Goal: Task Accomplishment & Management: Complete application form

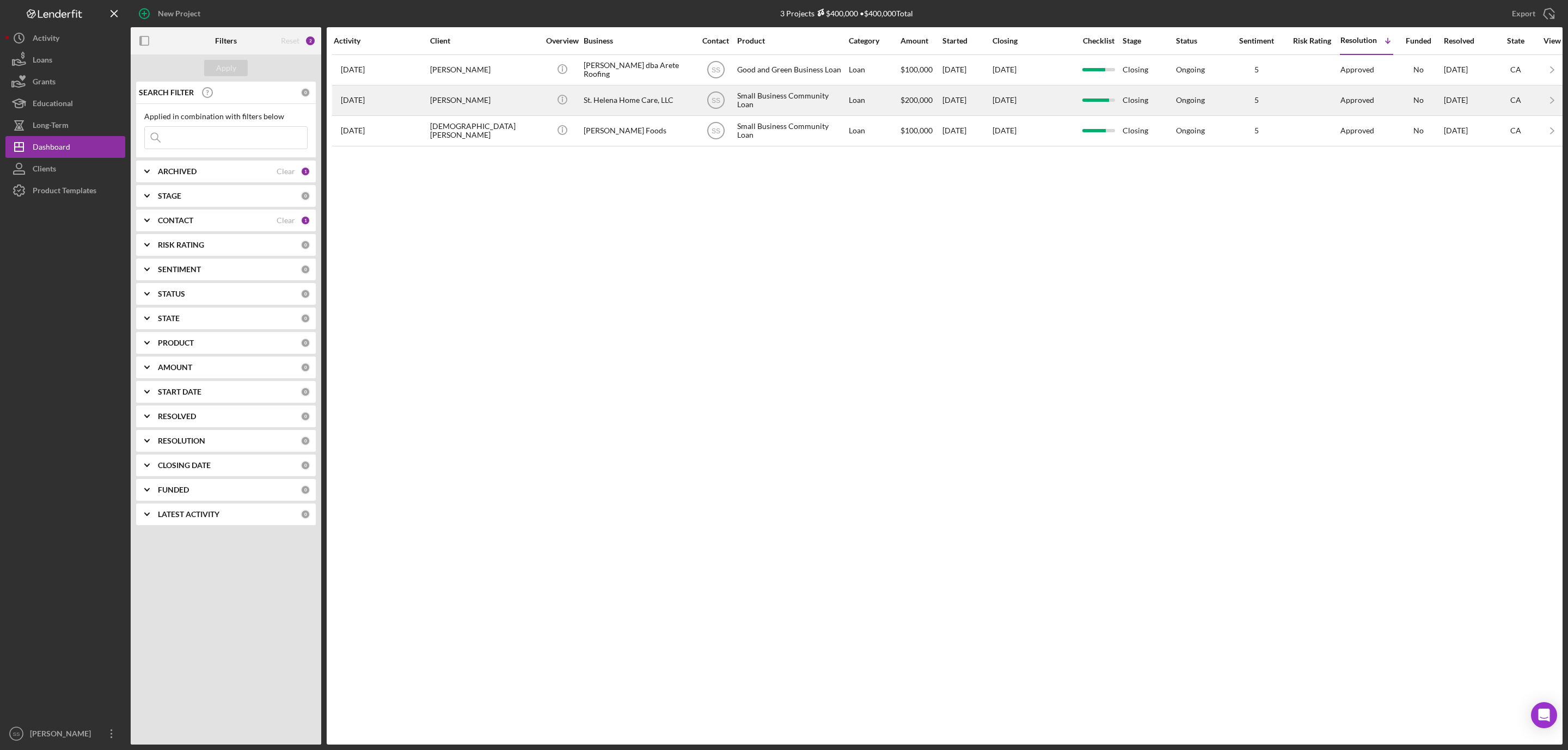
click at [473, 107] on div "[PERSON_NAME]" at bounding box center [484, 100] width 109 height 29
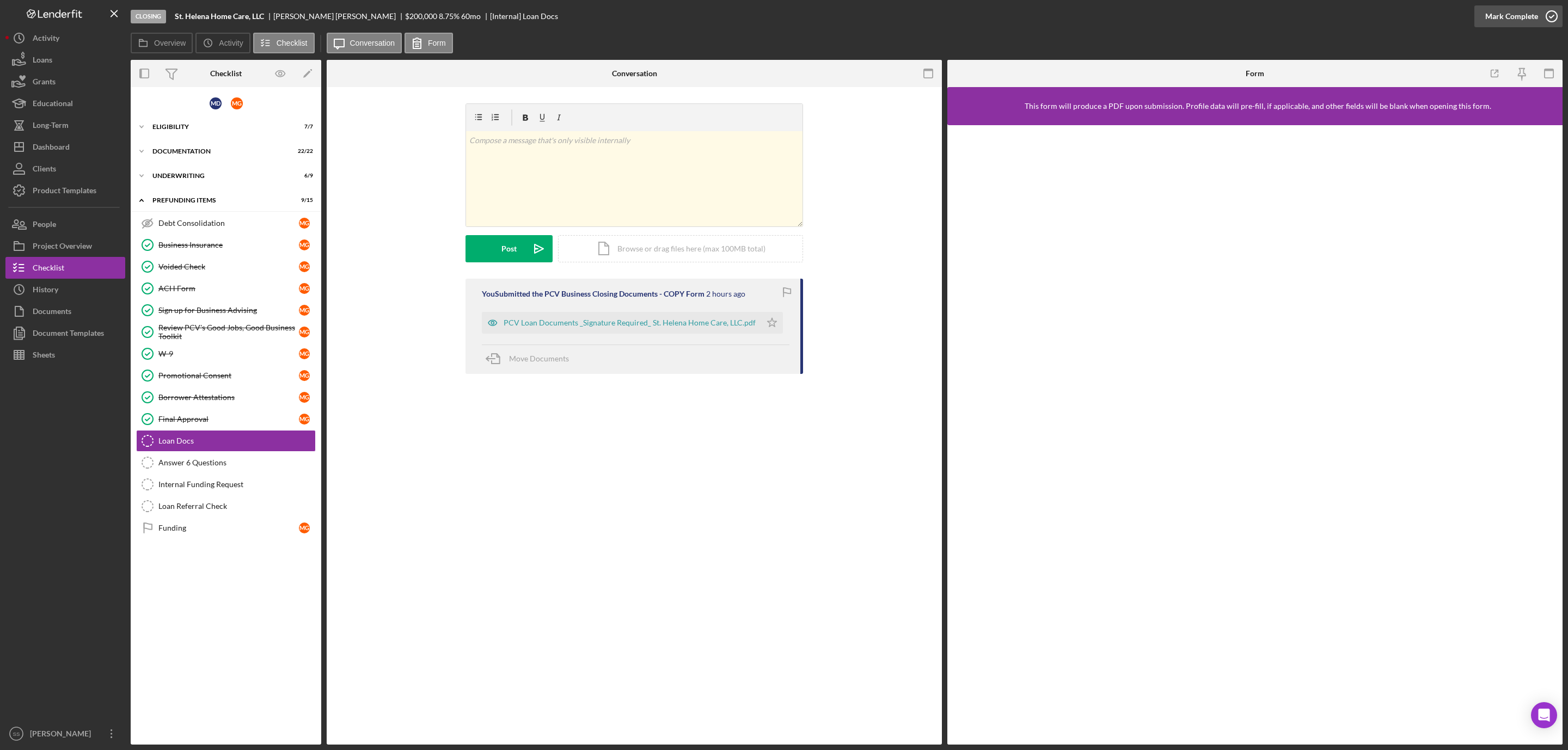
click at [1545, 12] on icon "button" at bounding box center [1552, 16] width 27 height 27
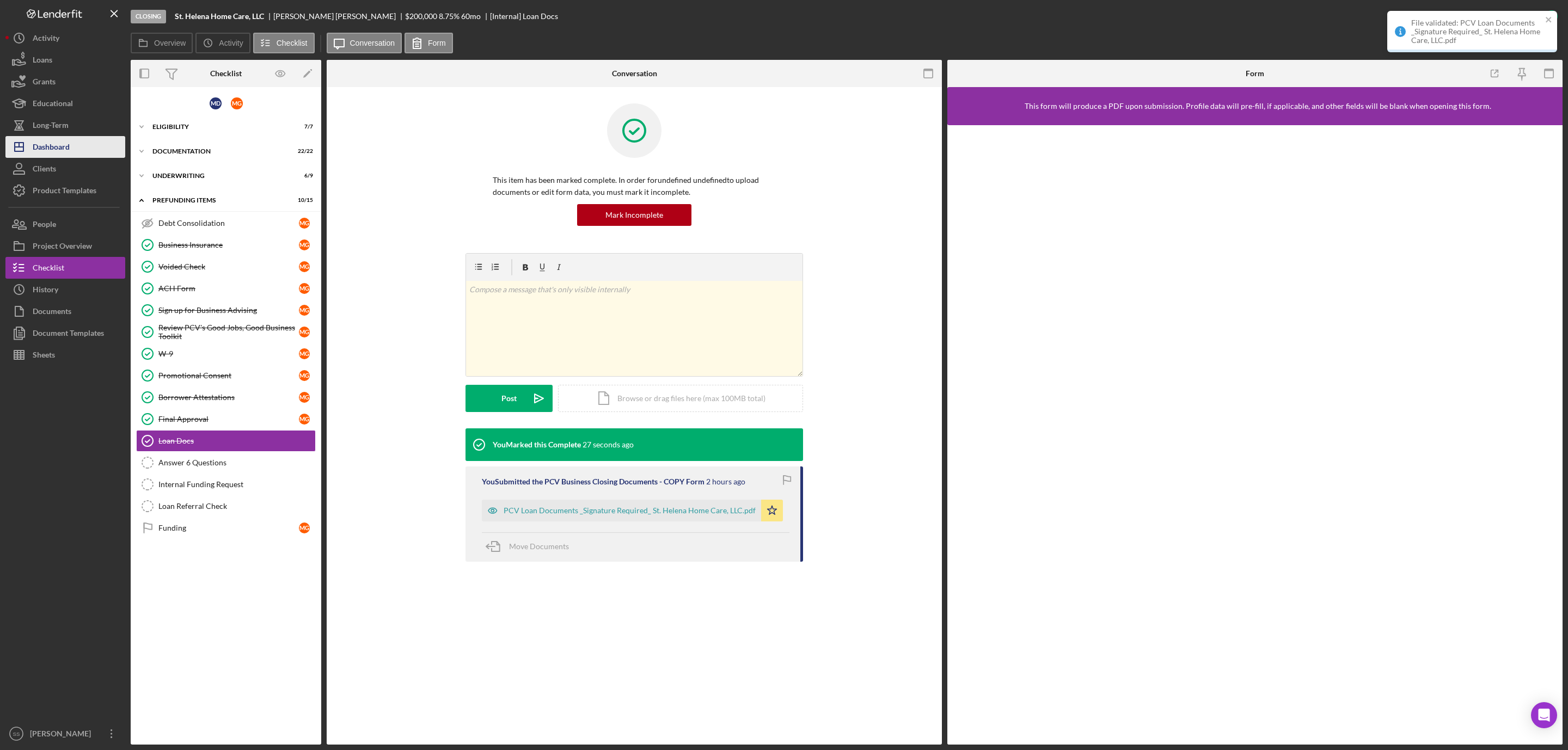
click at [74, 147] on button "Icon/Dashboard Dashboard" at bounding box center [65, 147] width 120 height 22
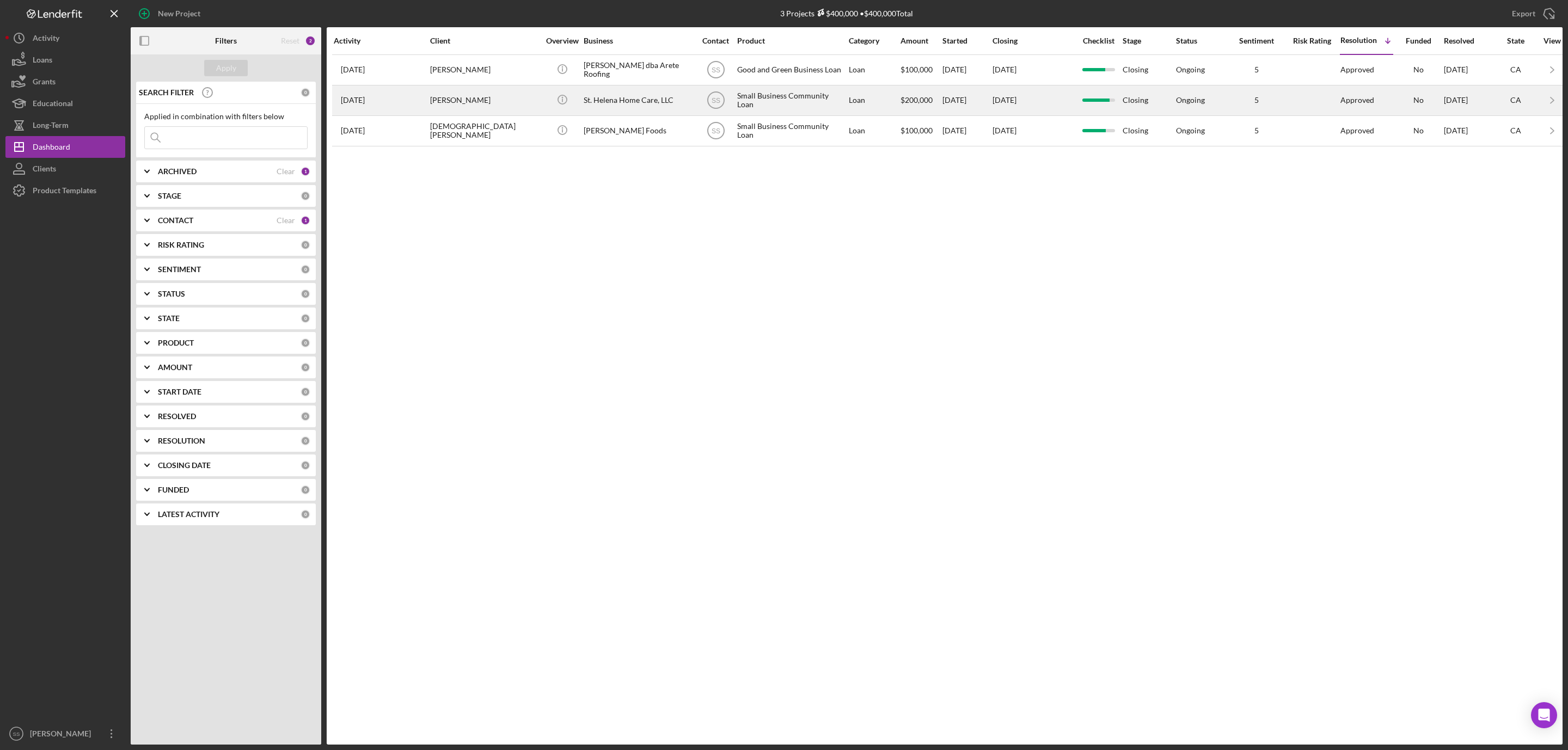
click at [634, 107] on div "St. Helena Home Care, LLC" at bounding box center [638, 100] width 109 height 29
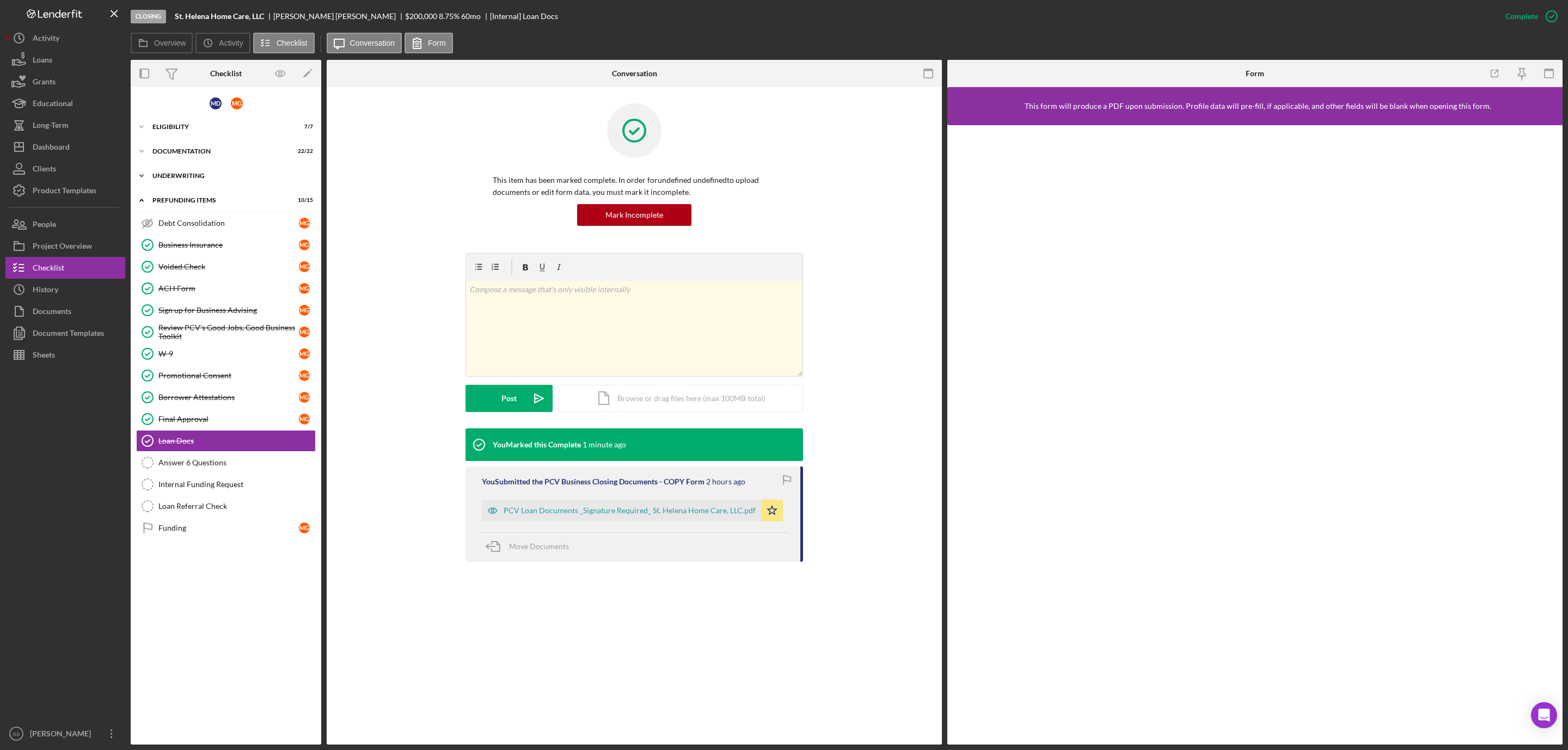
click at [182, 179] on div "Underwriting" at bounding box center [230, 176] width 155 height 6
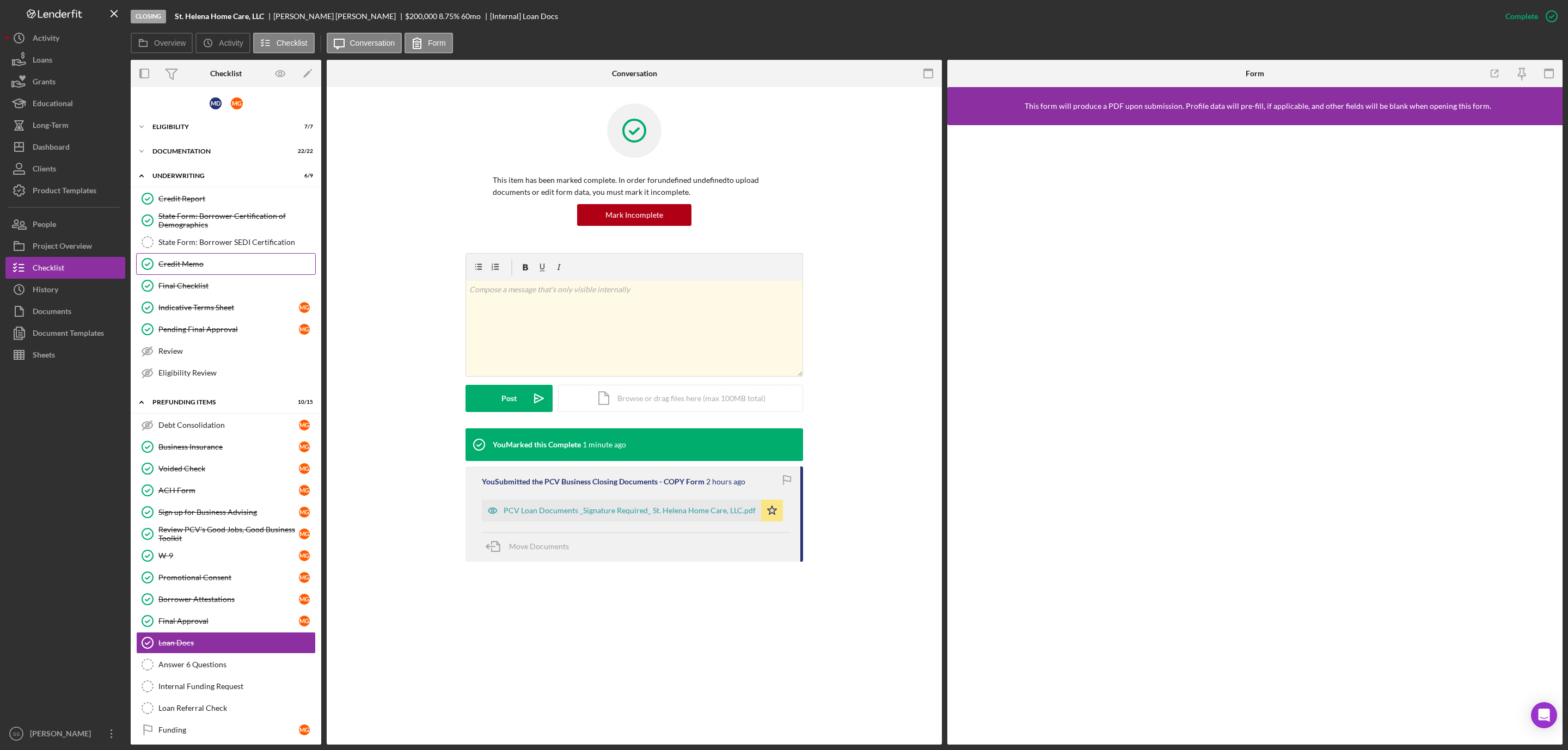
click at [214, 266] on div "Credit Memo" at bounding box center [237, 264] width 157 height 9
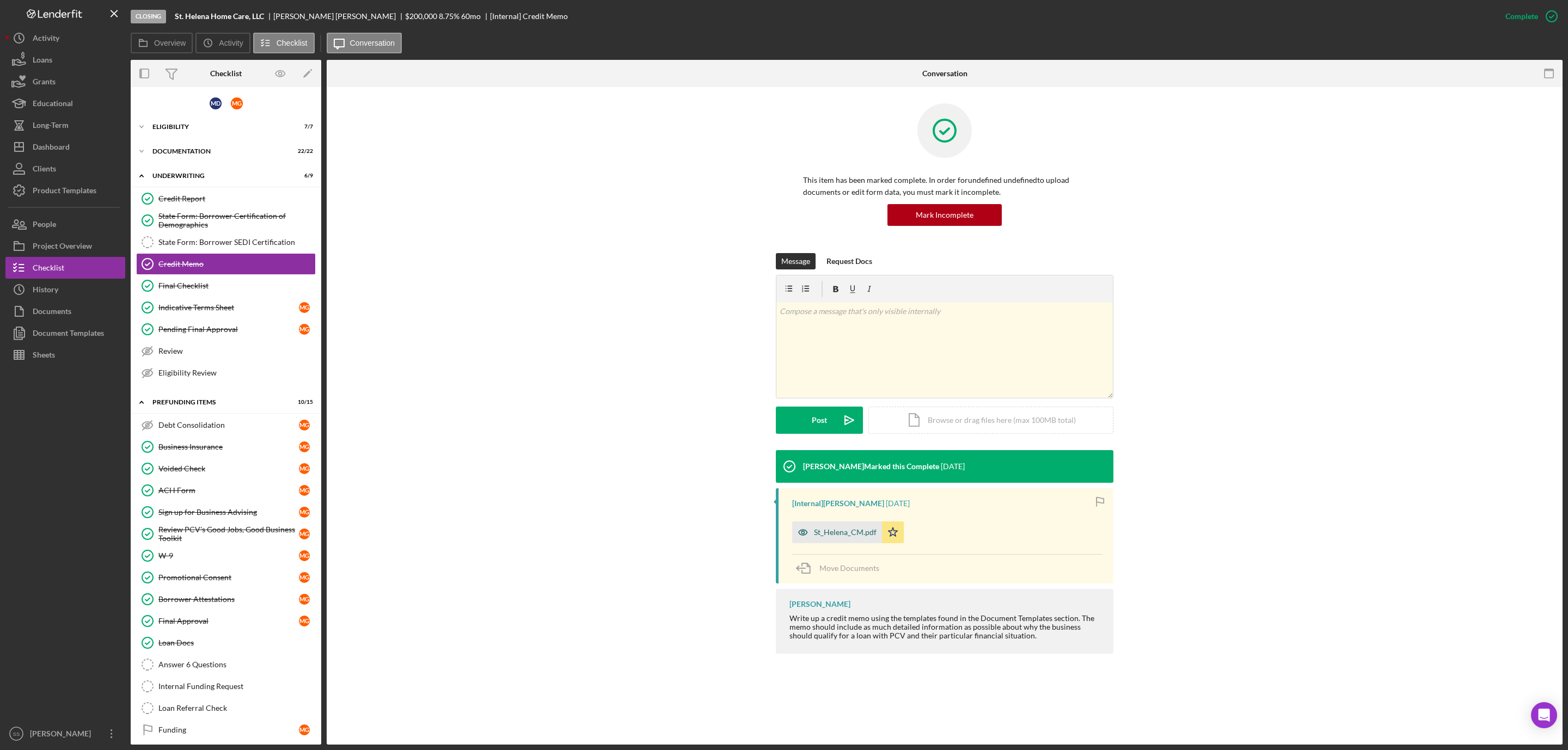
click at [832, 540] on div "St_Helena_CM.pdf" at bounding box center [837, 533] width 90 height 22
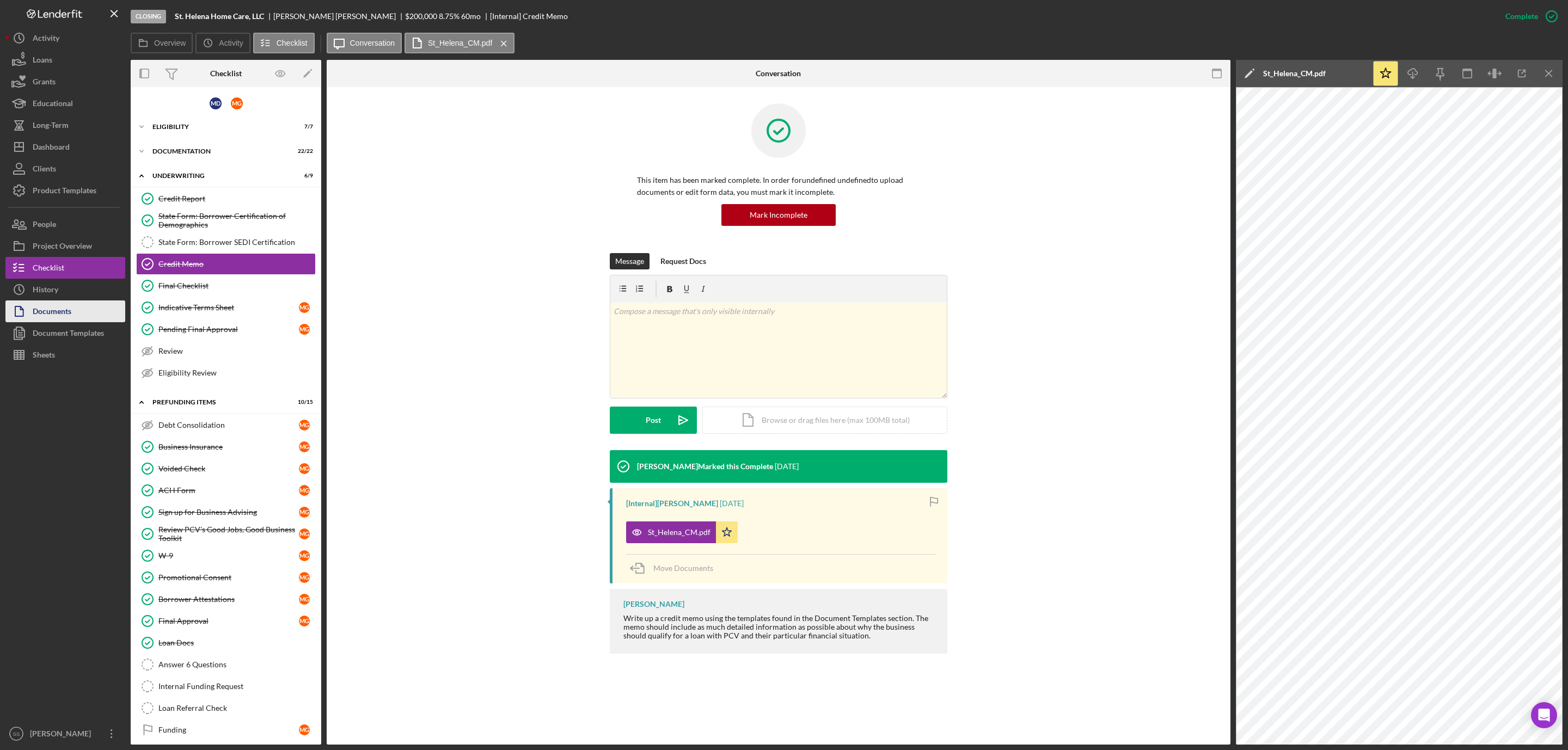
click at [76, 304] on button "Documents" at bounding box center [65, 311] width 120 height 22
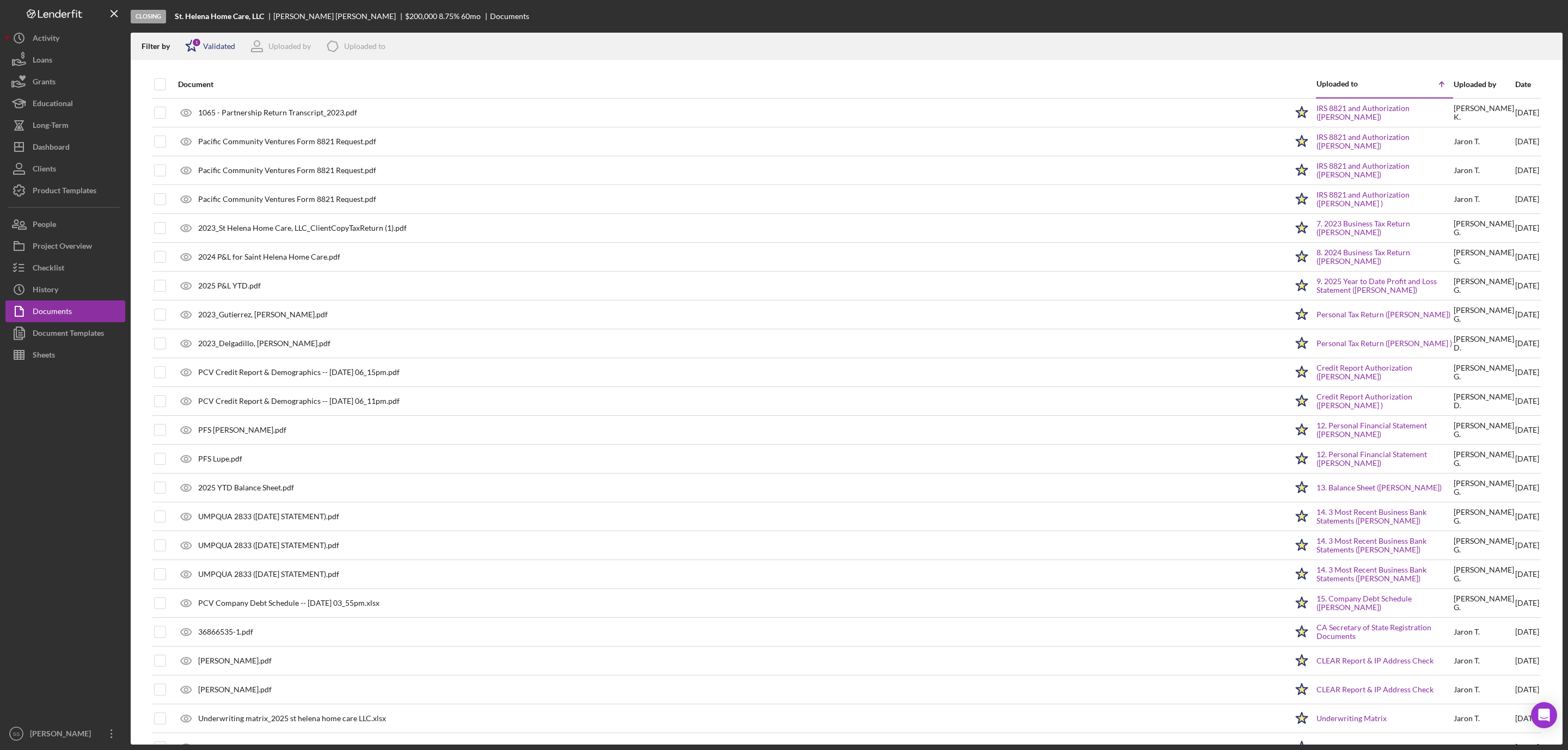
click at [221, 44] on div "Validated" at bounding box center [219, 46] width 32 height 9
click at [193, 100] on input "checkbox" at bounding box center [190, 104] width 11 height 11
checkbox input "true"
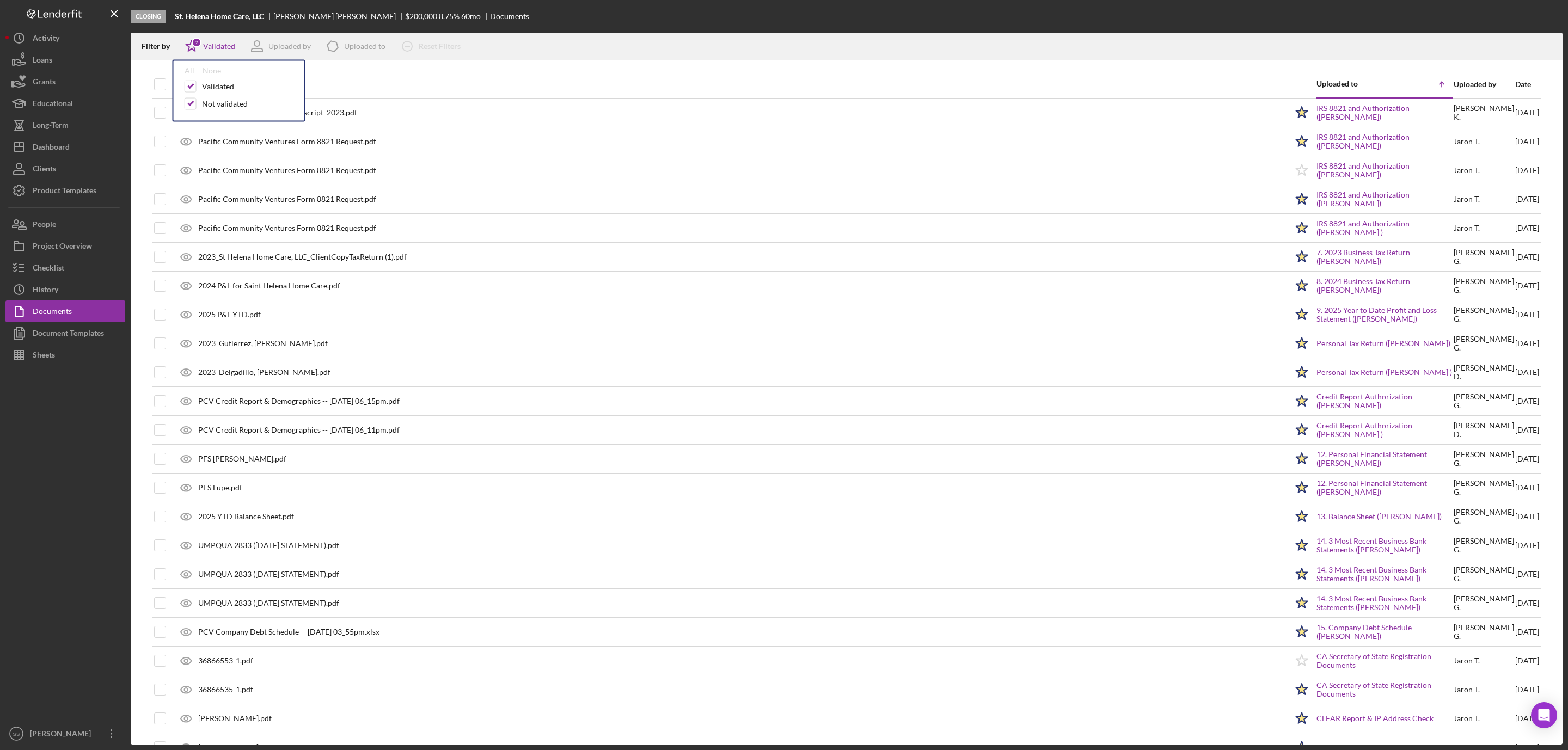
click at [152, 64] on div at bounding box center [847, 65] width 1432 height 11
click at [158, 83] on input "checkbox" at bounding box center [160, 84] width 11 height 11
checkbox input "true"
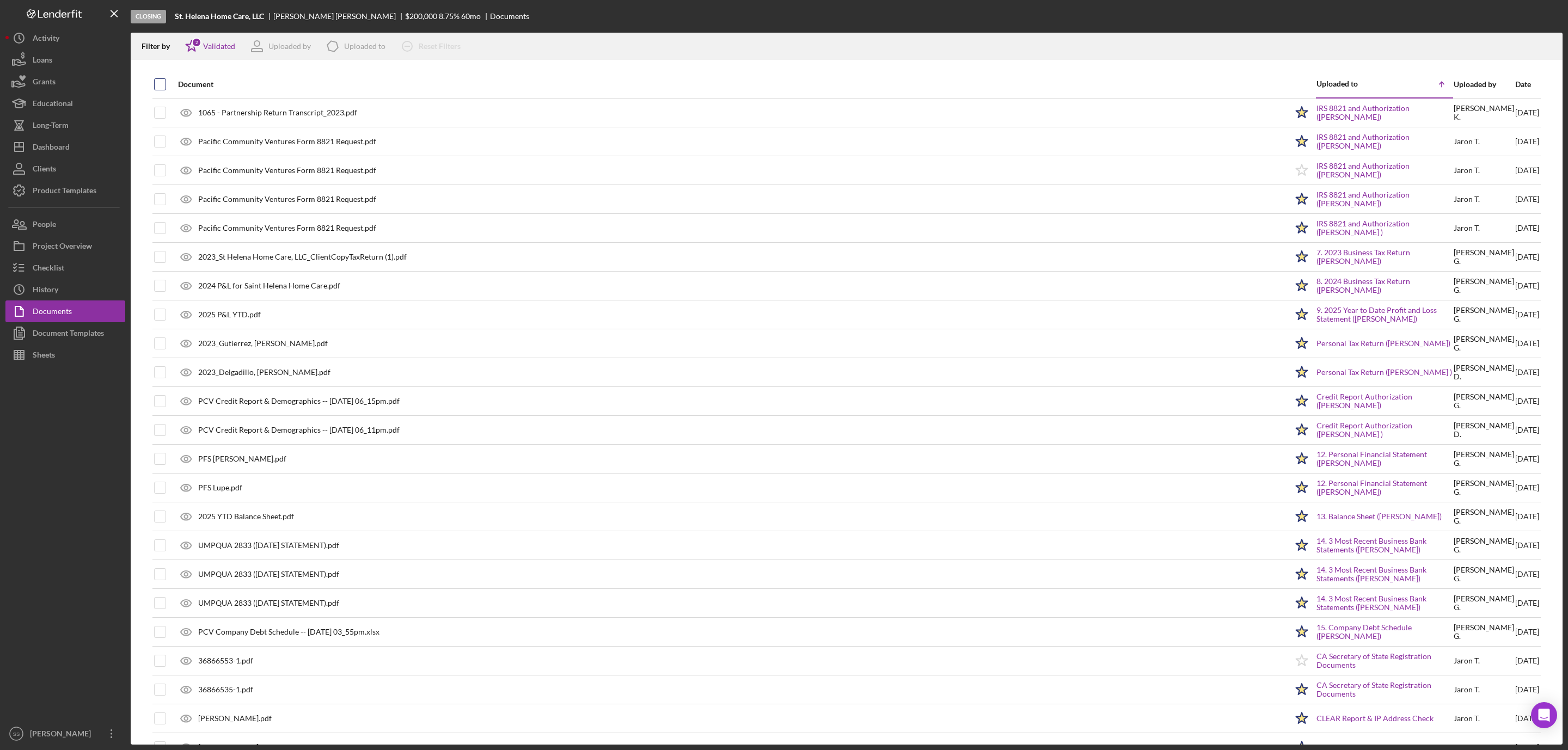
checkbox input "true"
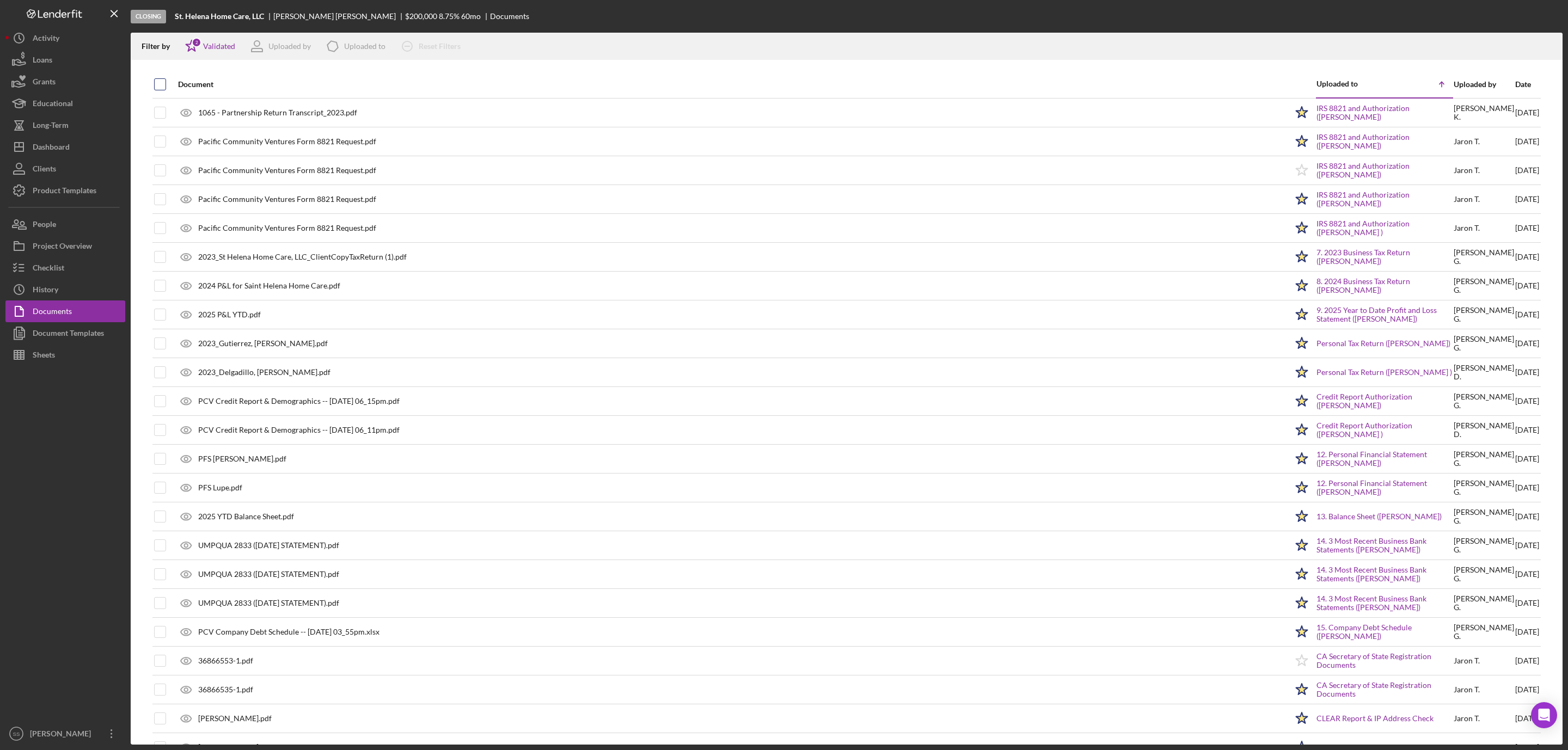
checkbox input "true"
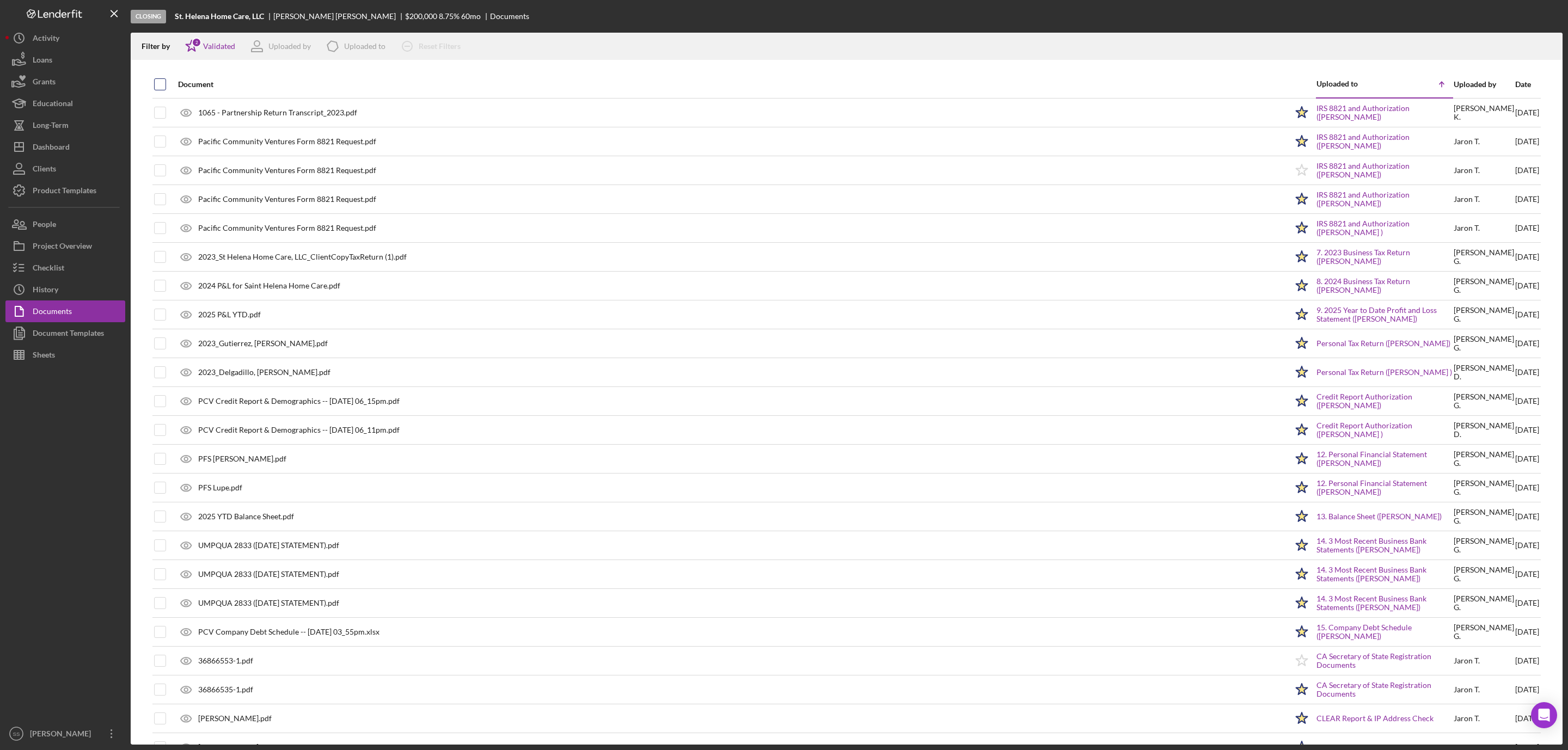
checkbox input "true"
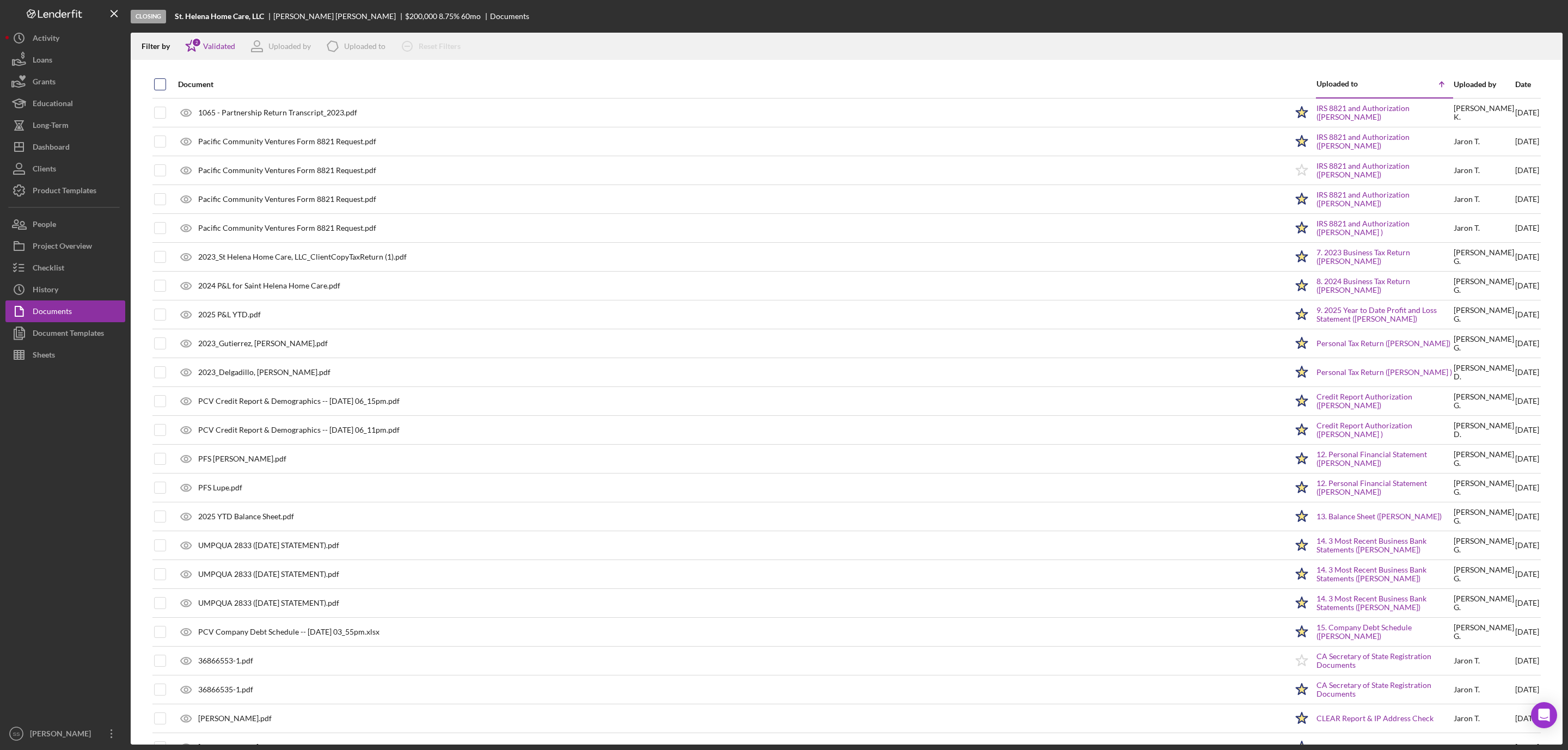
checkbox input "true"
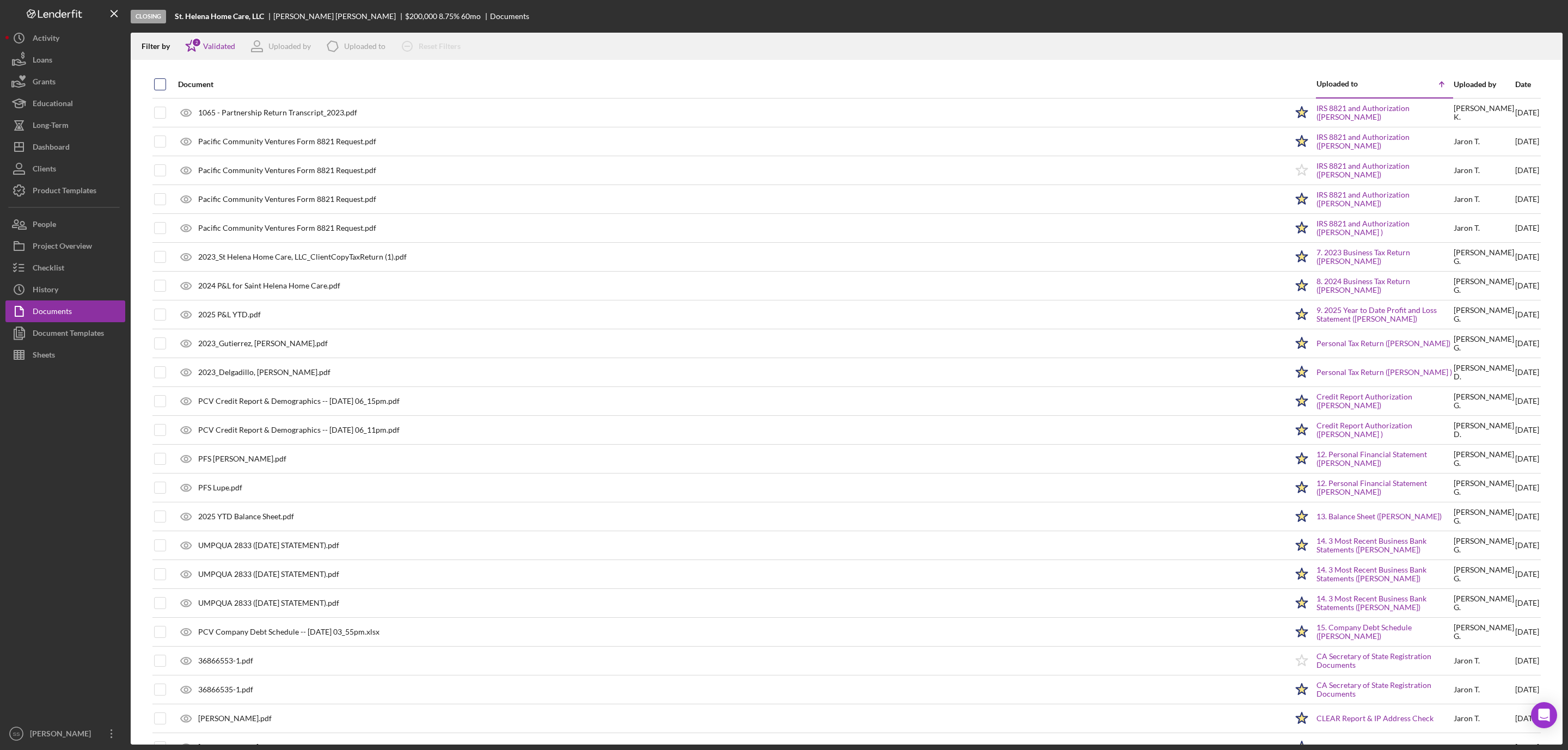
checkbox input "true"
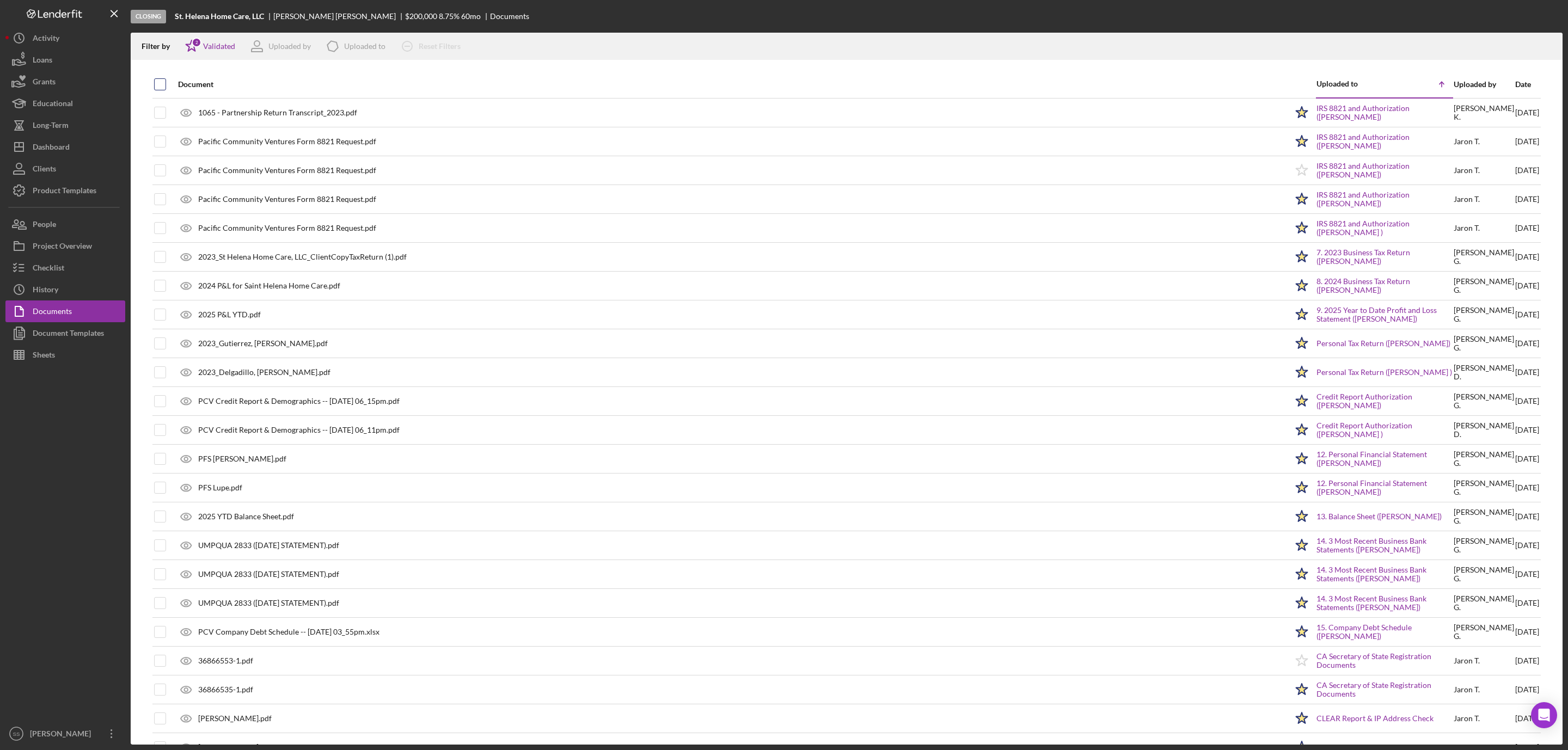
checkbox input "true"
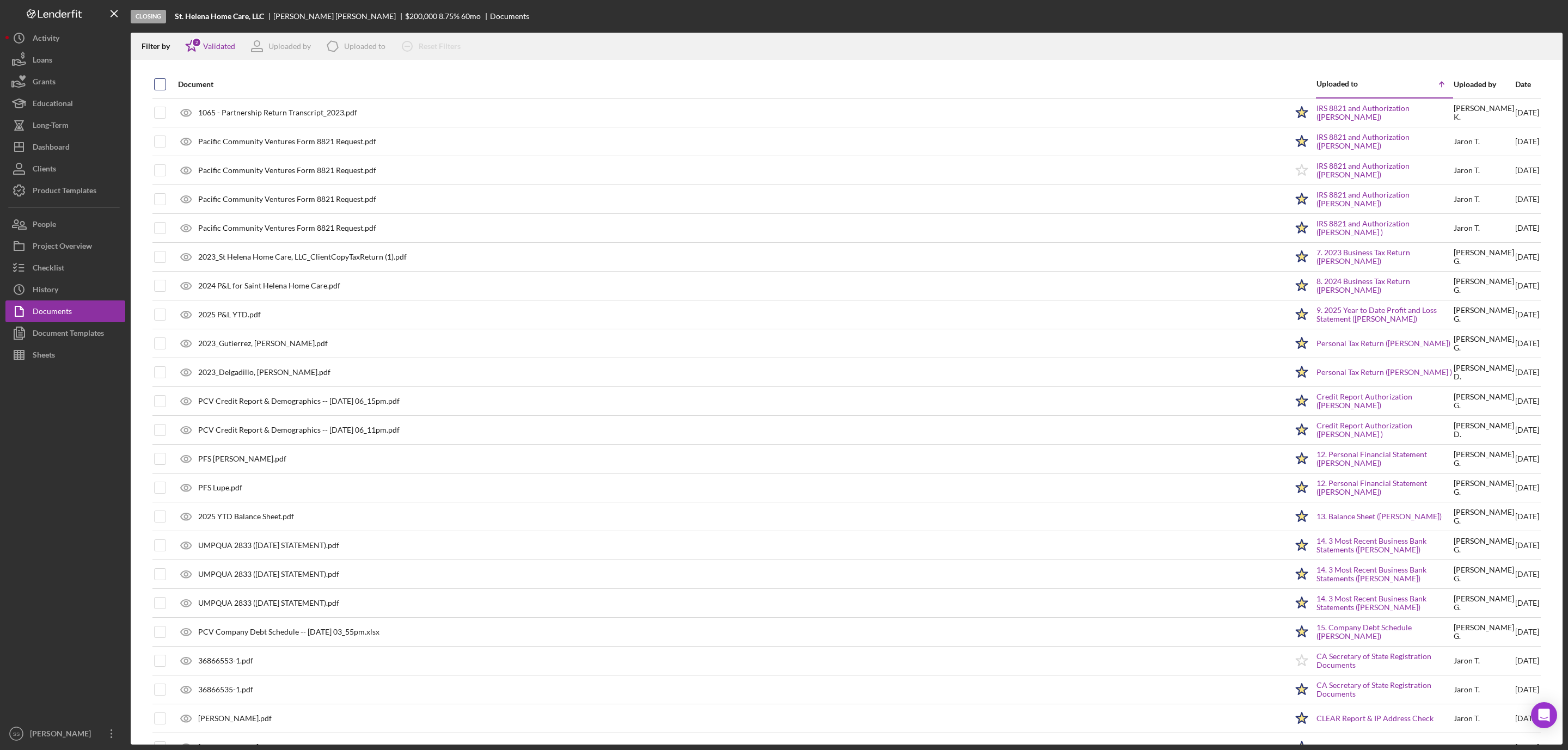
checkbox input "true"
click at [1545, 51] on icon "Icon/Download" at bounding box center [1549, 46] width 24 height 24
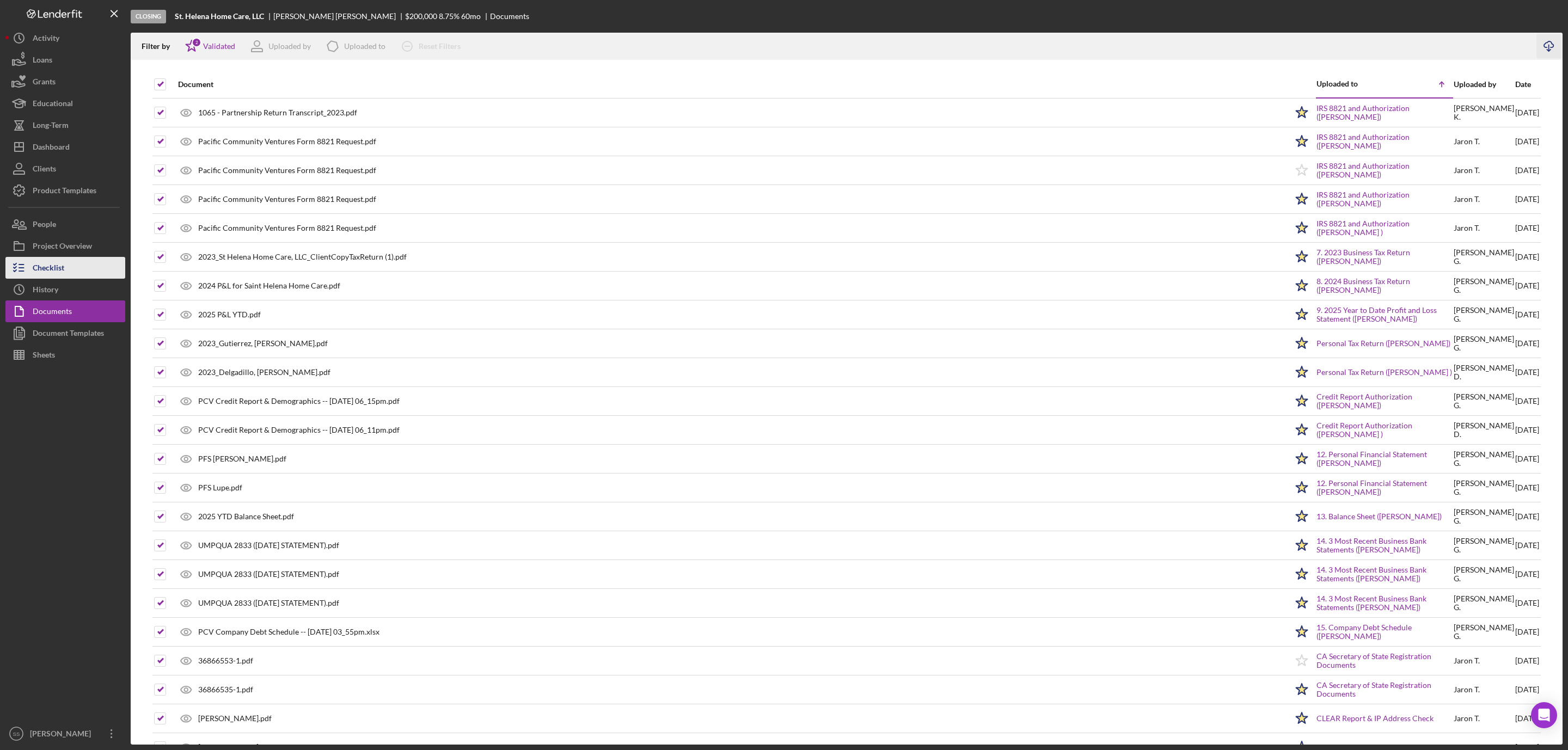
click at [60, 276] on div "Checklist" at bounding box center [48, 269] width 32 height 24
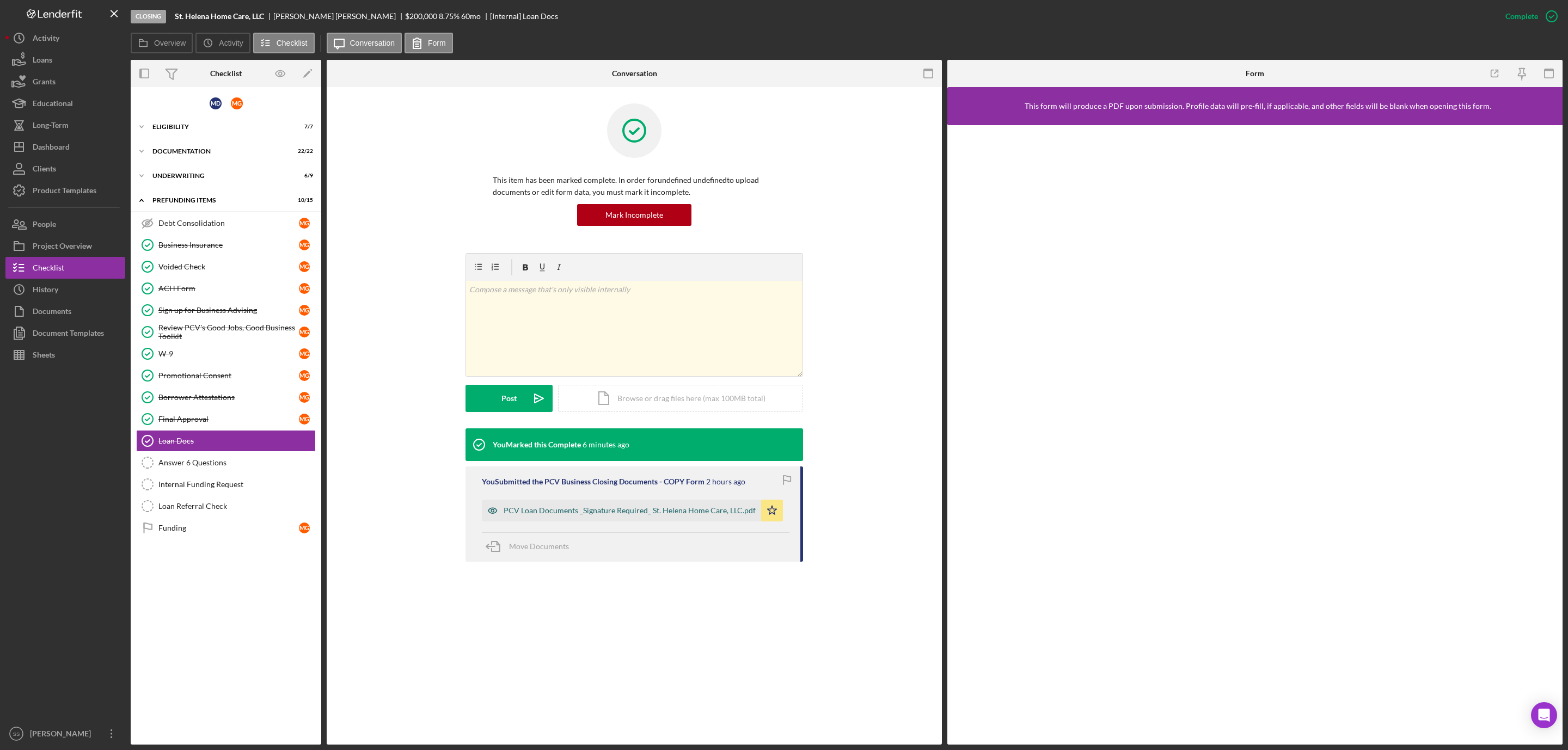
click at [670, 507] on div "PCV Loan Documents _Signature Required_ St. Helena Home Care, LLC.pdf" at bounding box center [630, 511] width 252 height 9
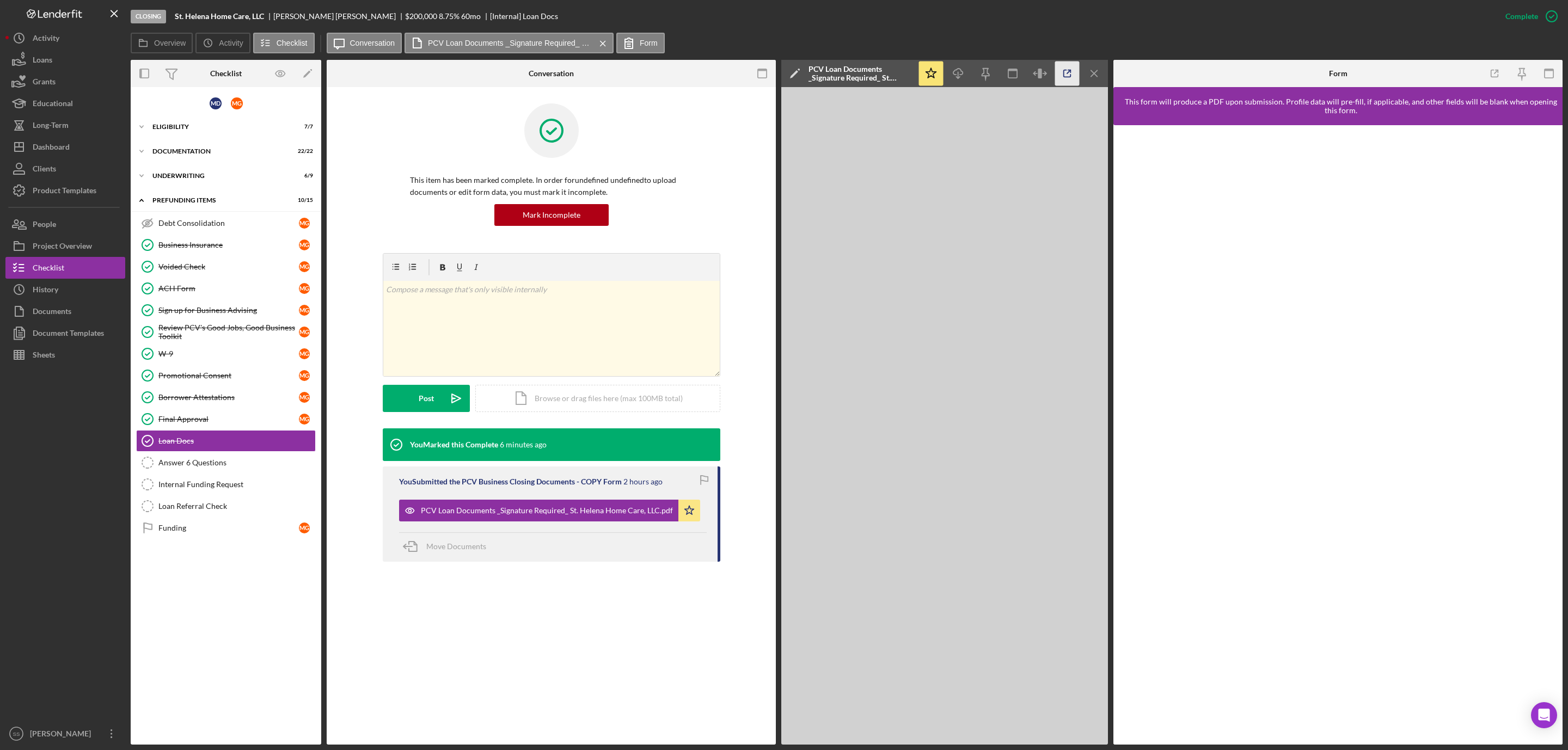
click at [1076, 68] on icon "button" at bounding box center [1067, 74] width 24 height 24
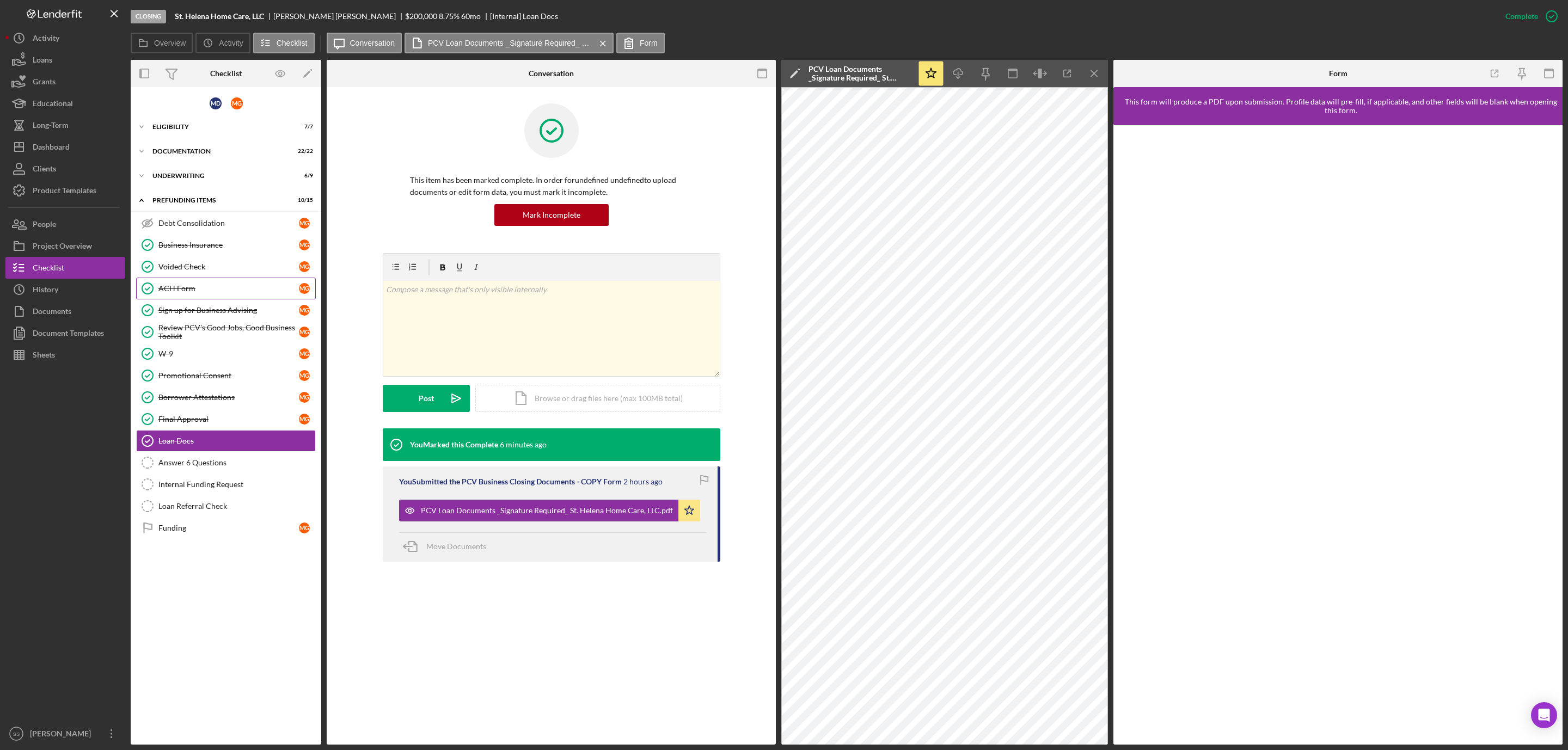
click at [175, 292] on div "ACH Form" at bounding box center [228, 289] width 140 height 9
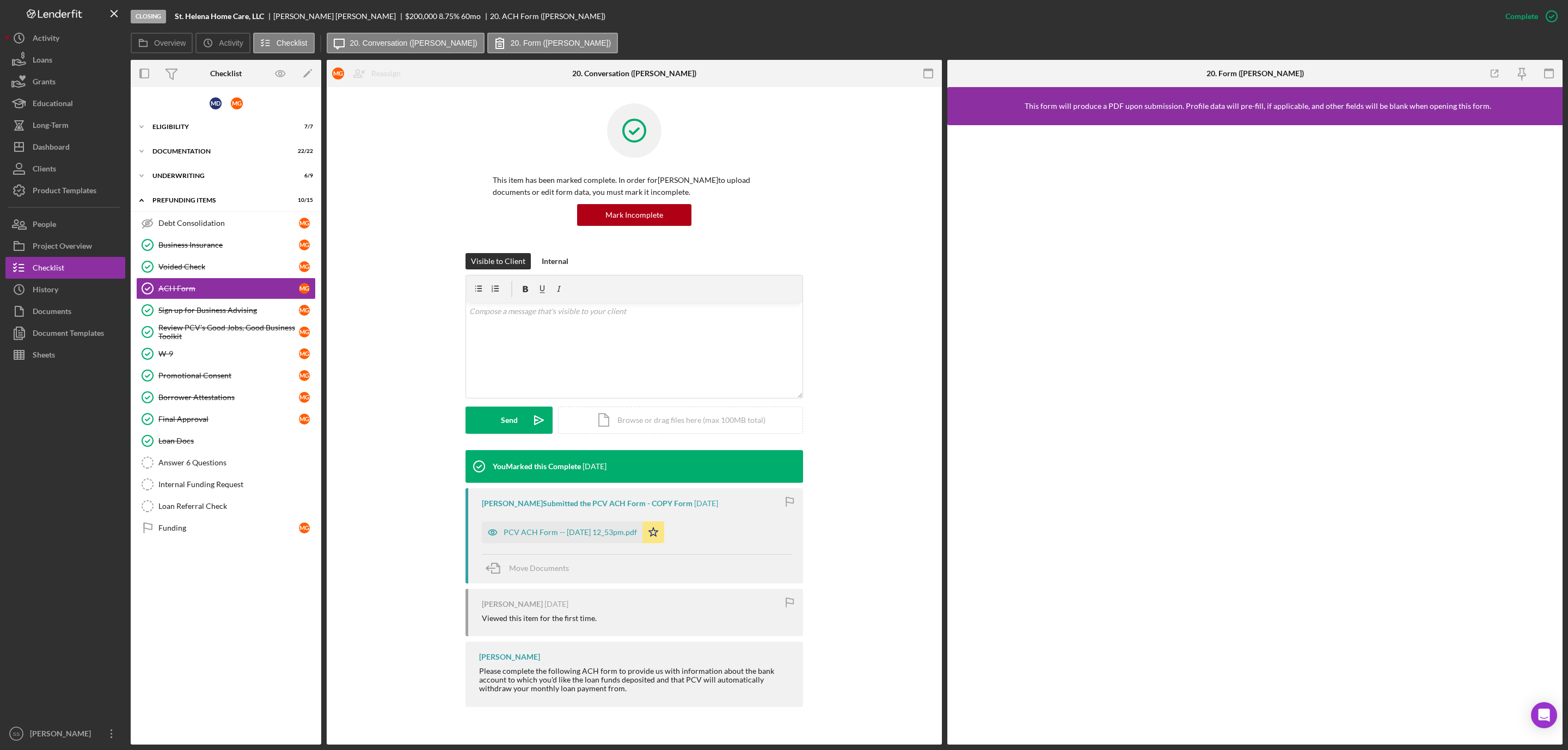
drag, startPoint x: 593, startPoint y: 531, endPoint x: 653, endPoint y: 467, distance: 87.7
click at [593, 525] on div "PCV ACH Form -- [DATE] 12_53pm.pdf" at bounding box center [562, 533] width 161 height 22
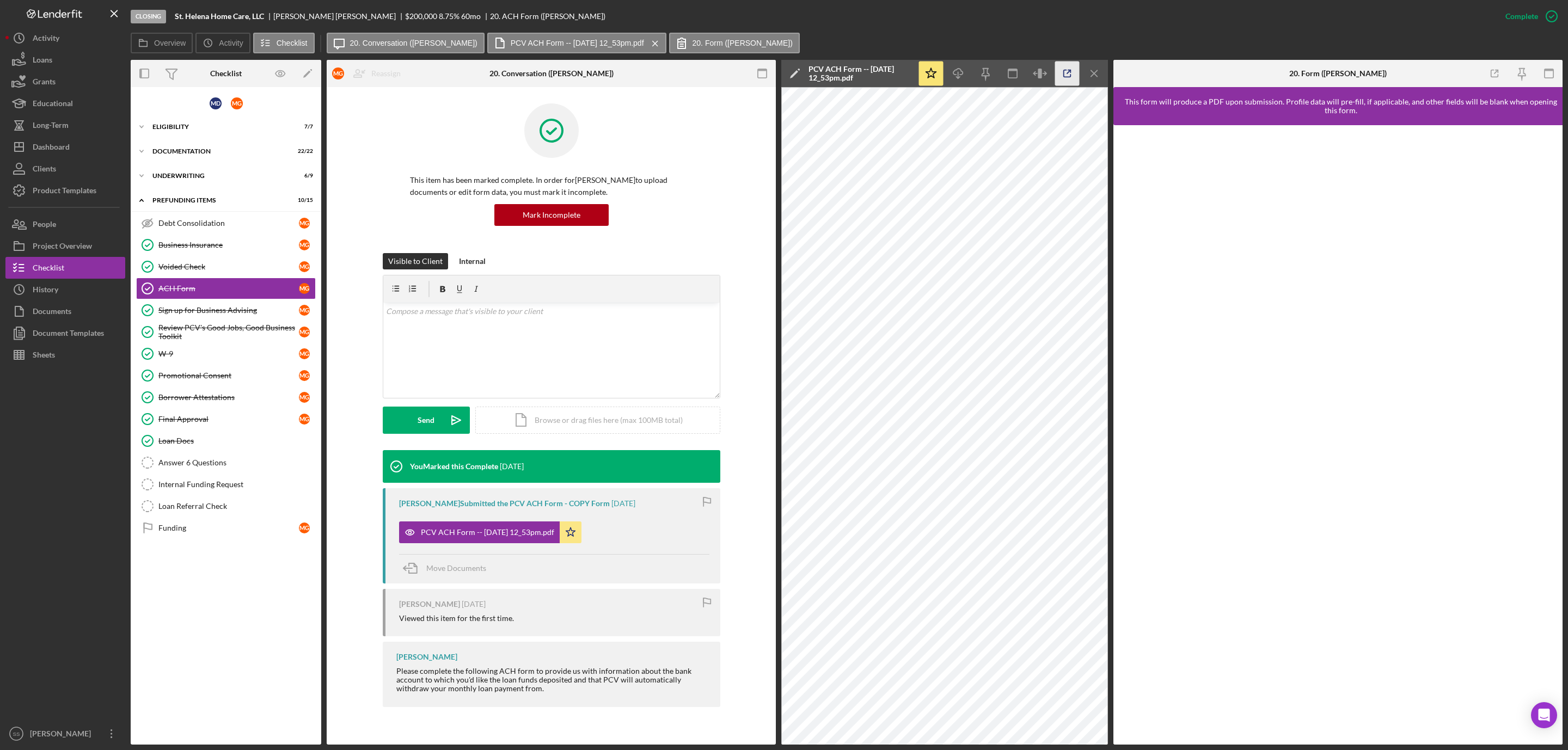
click at [1065, 71] on icon "button" at bounding box center [1067, 74] width 24 height 24
click at [179, 445] on div "Loan Docs" at bounding box center [237, 441] width 157 height 9
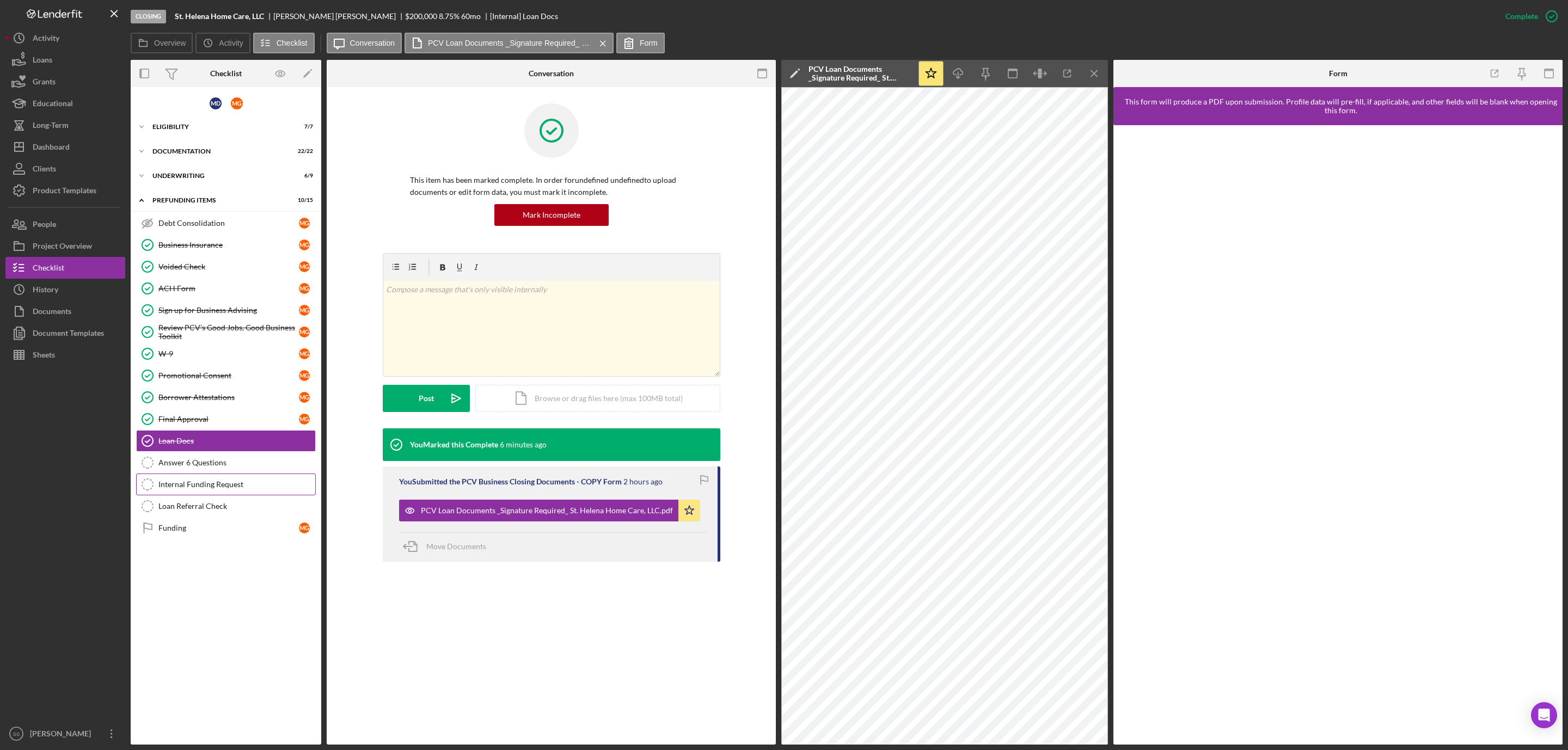
click at [186, 495] on link "Internal Funding Request Internal Funding Request" at bounding box center [226, 484] width 180 height 22
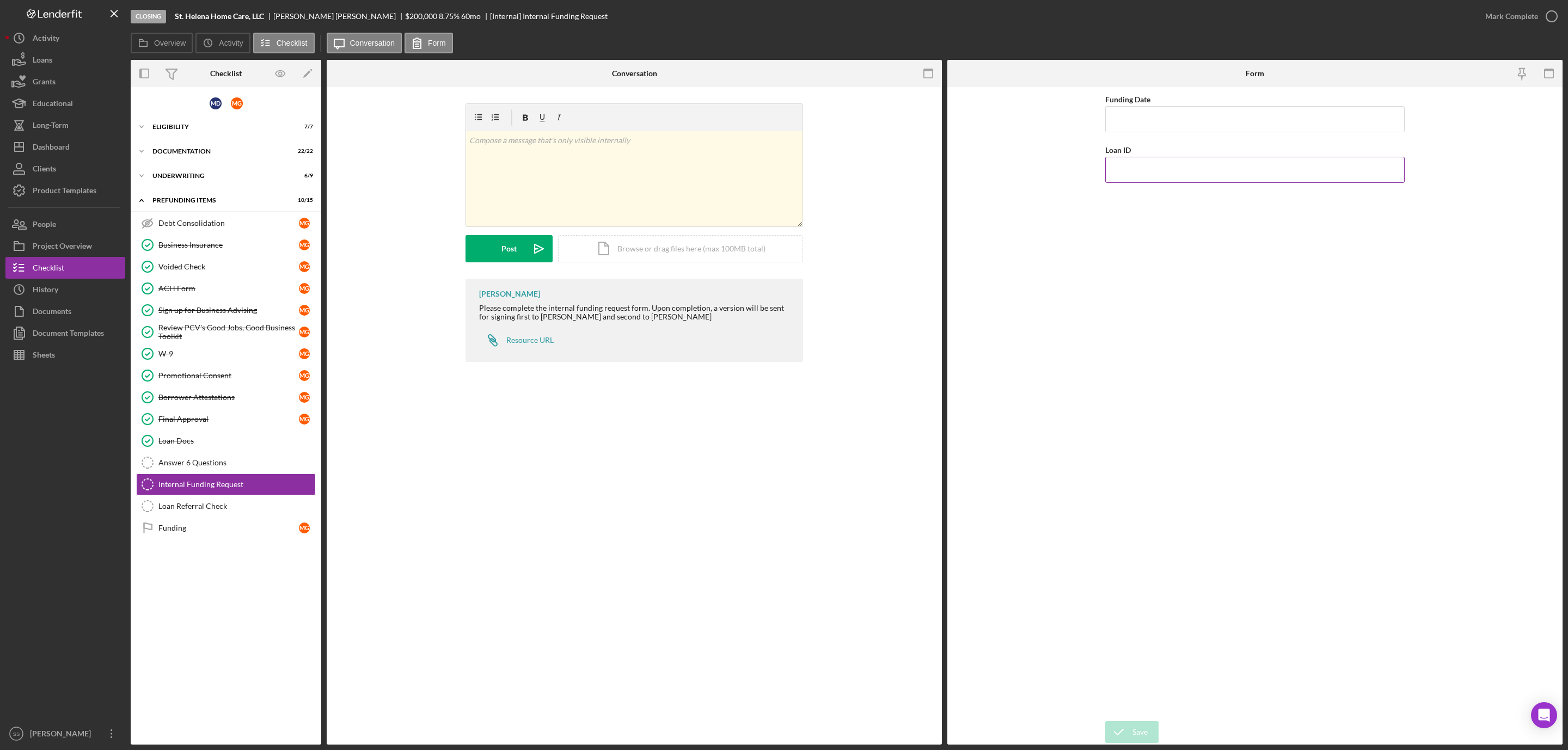
click at [1130, 175] on input "Loan ID" at bounding box center [1255, 170] width 299 height 26
type input "2025108"
click at [1172, 129] on input "Funding Date" at bounding box center [1255, 119] width 299 height 26
type input "10/02/2025"
click at [1147, 732] on div "Save" at bounding box center [1140, 732] width 15 height 22
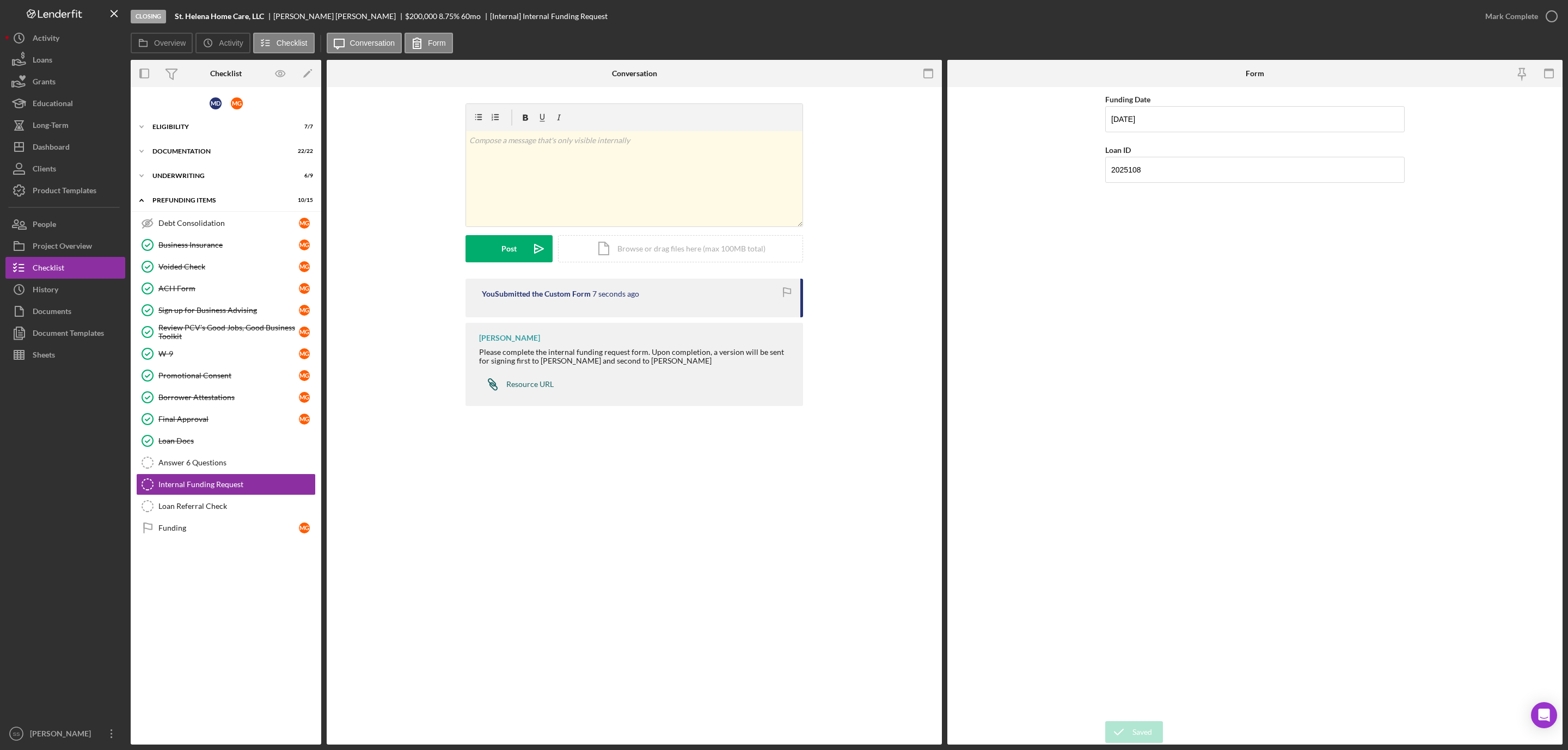
click at [522, 388] on div "Resource URL" at bounding box center [530, 385] width 48 height 9
